Goal: Information Seeking & Learning: Find specific fact

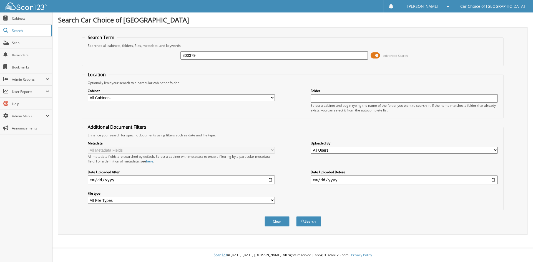
type input "800379"
click at [296, 216] on button "Search" at bounding box center [308, 221] width 25 height 10
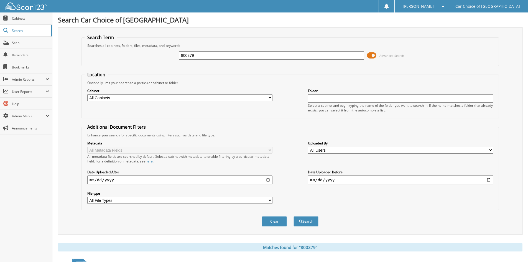
click at [206, 57] on input "800379" at bounding box center [271, 55] width 185 height 8
click at [206, 58] on input "800379" at bounding box center [271, 55] width 185 height 8
type input "800379"
click at [294, 216] on button "Search" at bounding box center [306, 221] width 25 height 10
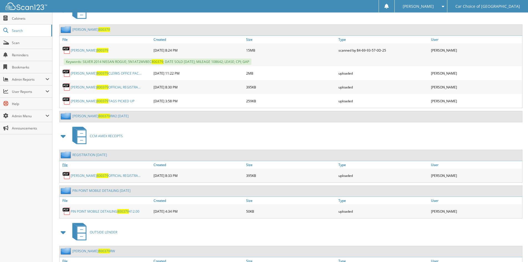
scroll to position [388, 0]
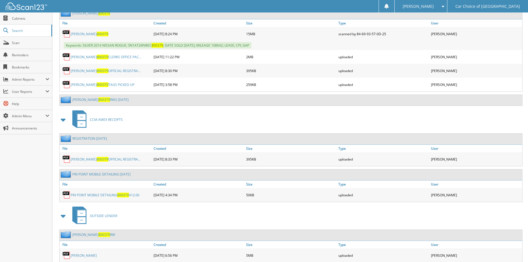
click at [84, 100] on link "JENNIFER LESTER 800379 RW2 9-11-25" at bounding box center [100, 99] width 56 height 5
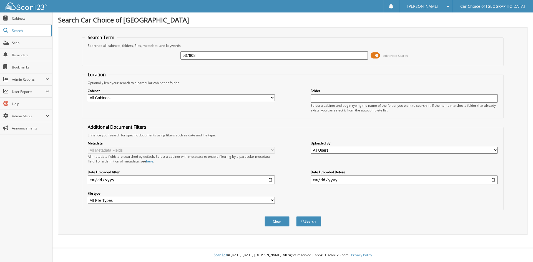
type input "537808"
click at [296, 216] on button "Search" at bounding box center [308, 221] width 25 height 10
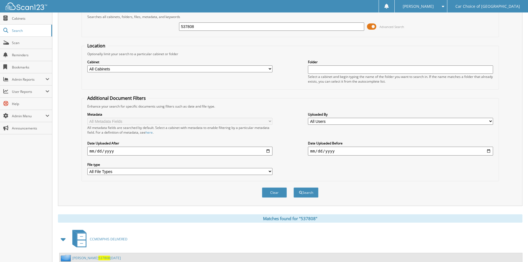
scroll to position [48, 0]
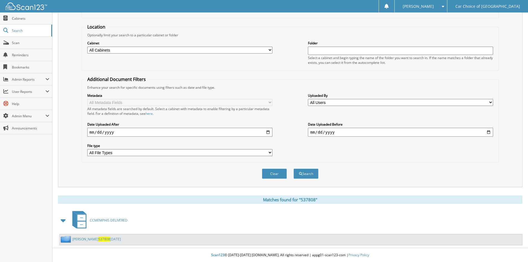
click at [87, 238] on link "[PERSON_NAME] 537808 [DATE]" at bounding box center [96, 239] width 49 height 5
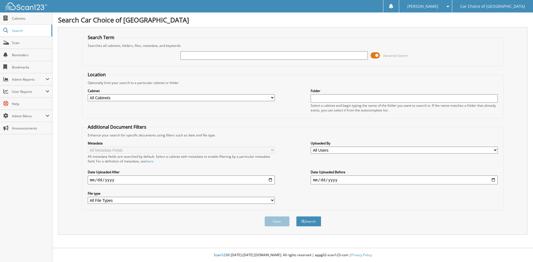
click at [202, 57] on input "text" at bounding box center [273, 55] width 187 height 8
type input "126899"
click at [296, 216] on button "Search" at bounding box center [308, 221] width 25 height 10
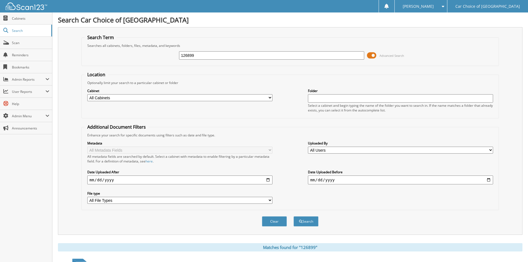
click at [211, 55] on input "126899" at bounding box center [271, 55] width 185 height 8
type input "172399RES"
click at [294, 216] on button "Search" at bounding box center [306, 221] width 25 height 10
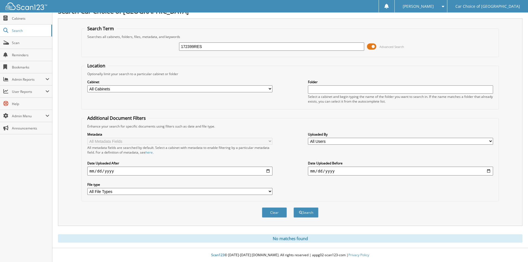
click at [220, 48] on input "172399RES" at bounding box center [271, 46] width 185 height 8
type input "001212"
click at [294, 207] on button "Search" at bounding box center [306, 212] width 25 height 10
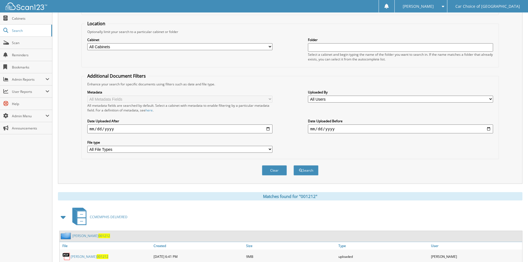
scroll to position [79, 0]
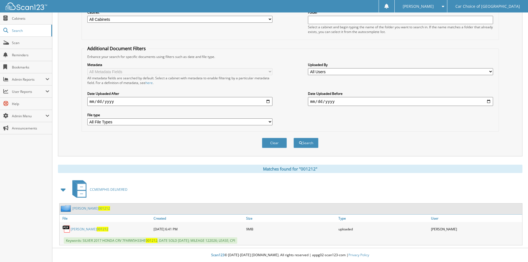
click at [98, 229] on link "SUNYA ROBERTSON 001212" at bounding box center [90, 229] width 38 height 5
click at [85, 207] on link "SUNYA ROBERTSON 001212" at bounding box center [91, 208] width 38 height 5
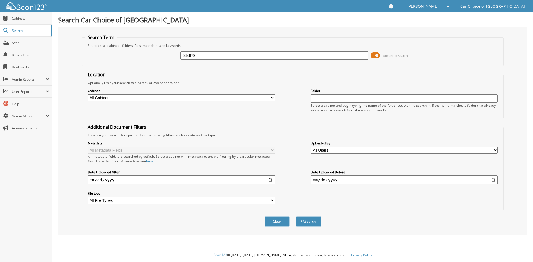
type input "544879"
click at [296, 216] on button "Search" at bounding box center [308, 221] width 25 height 10
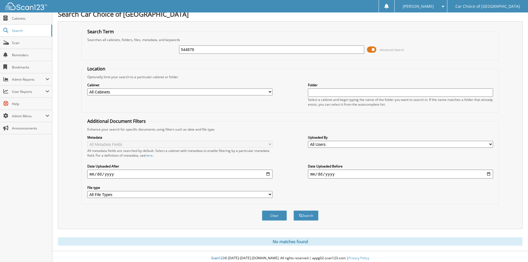
scroll to position [9, 0]
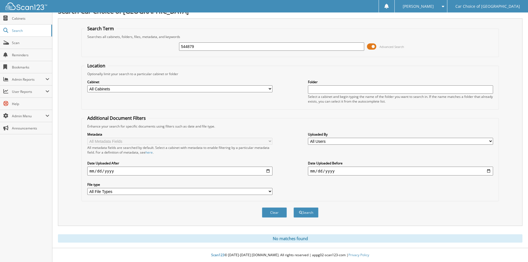
click at [204, 47] on input "544879" at bounding box center [271, 46] width 185 height 8
type input "163329"
click at [294, 207] on button "Search" at bounding box center [306, 212] width 25 height 10
